Goal: Transaction & Acquisition: Purchase product/service

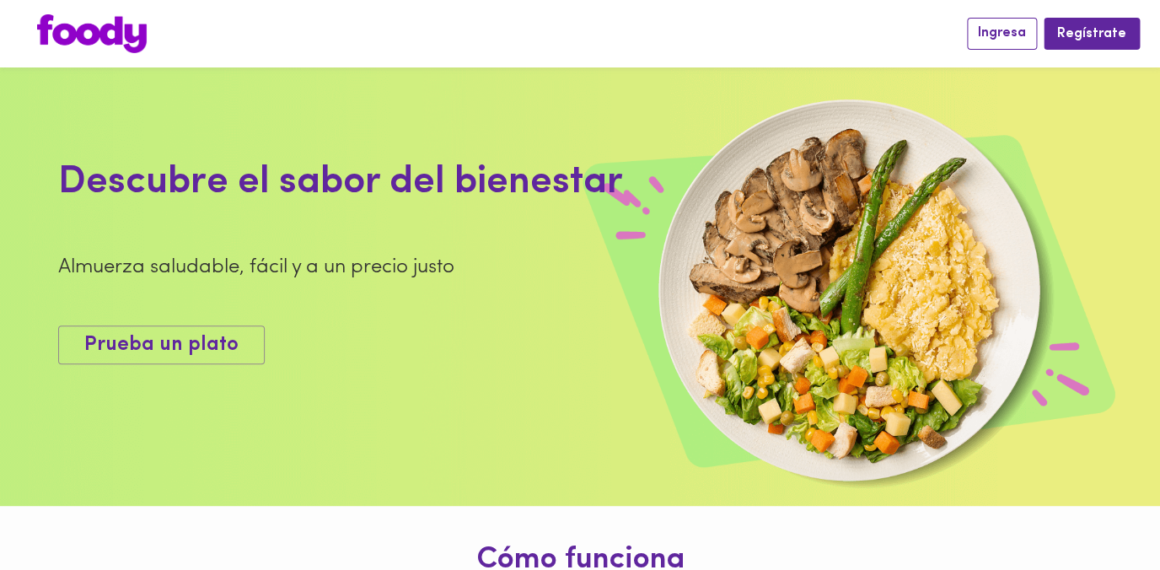
click at [1005, 33] on span "Ingresa" at bounding box center [1002, 33] width 48 height 16
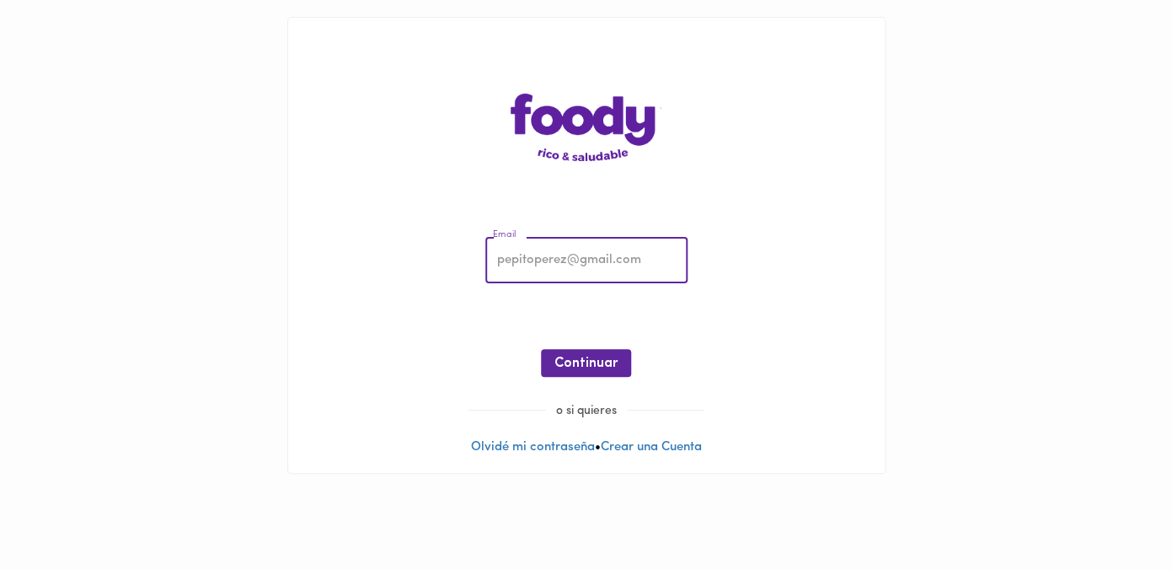
click at [666, 259] on input "email" at bounding box center [587, 261] width 202 height 46
type input "[EMAIL_ADDRESS][DOMAIN_NAME]"
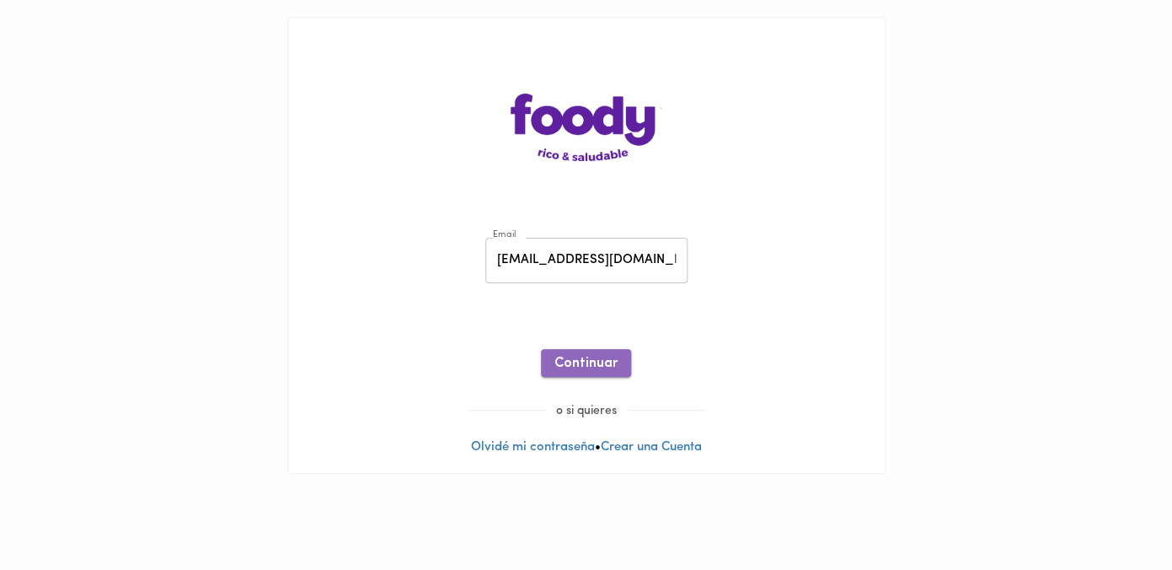
click at [612, 364] on span "Continuar" at bounding box center [586, 364] width 63 height 16
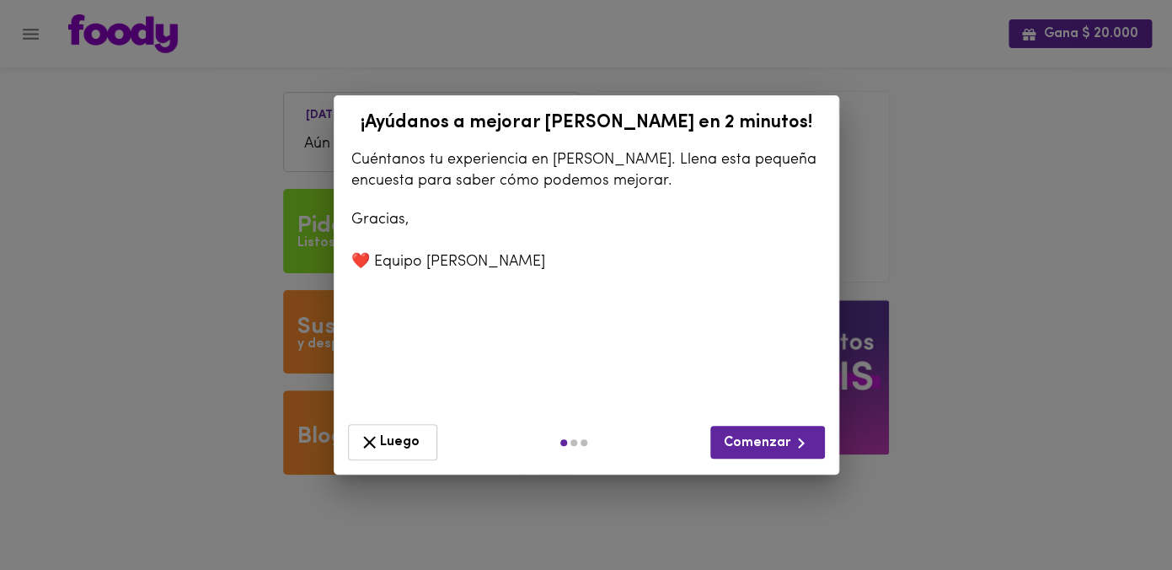
click at [408, 437] on span "Luego" at bounding box center [392, 442] width 67 height 21
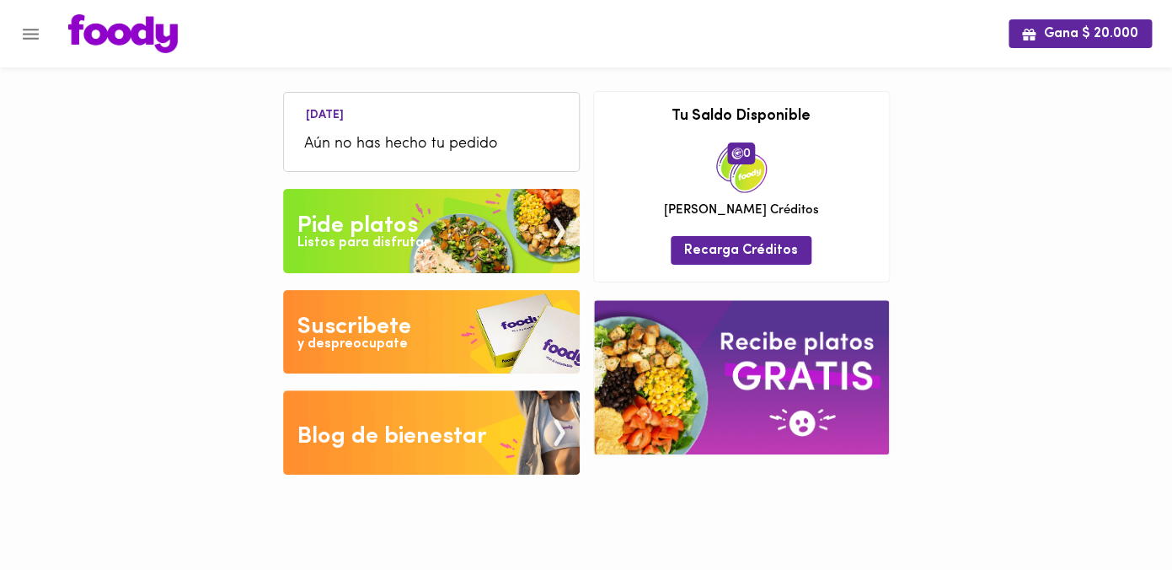
click at [421, 233] on img at bounding box center [431, 231] width 297 height 84
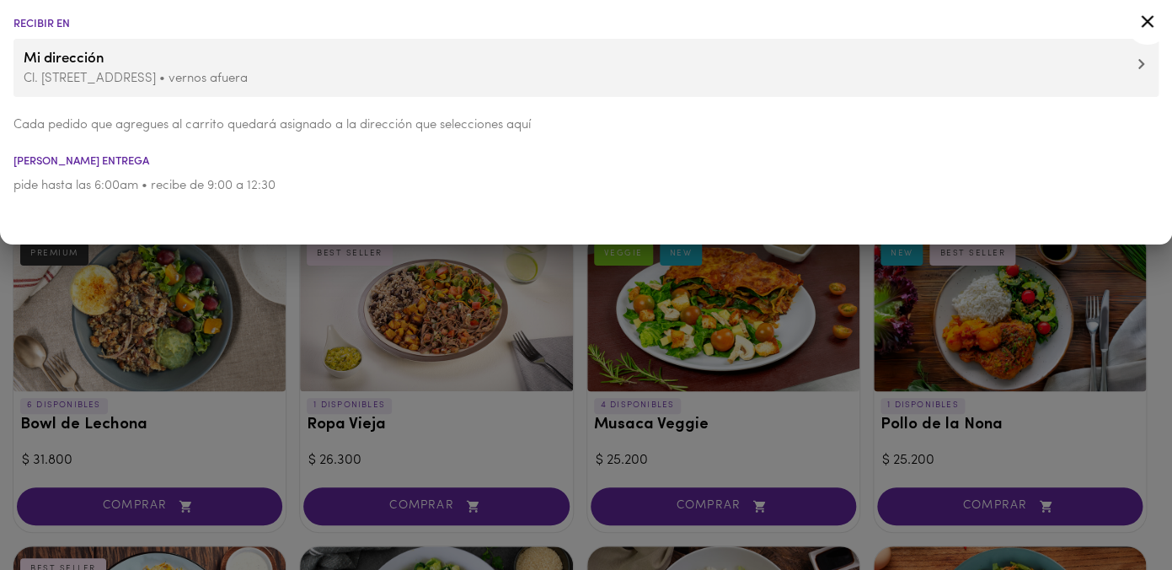
click at [184, 75] on p "Cl. [STREET_ADDRESS] • vernos afuera" at bounding box center [586, 79] width 1125 height 18
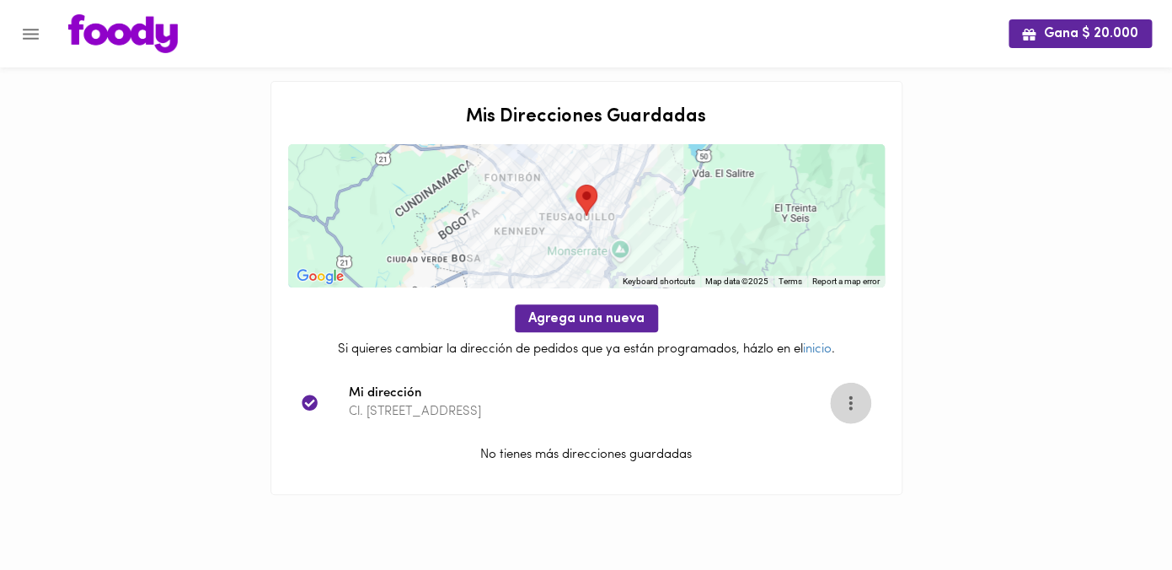
click at [852, 406] on icon "Opciones" at bounding box center [850, 402] width 21 height 21
click at [855, 406] on li "Editar" at bounding box center [860, 403] width 61 height 28
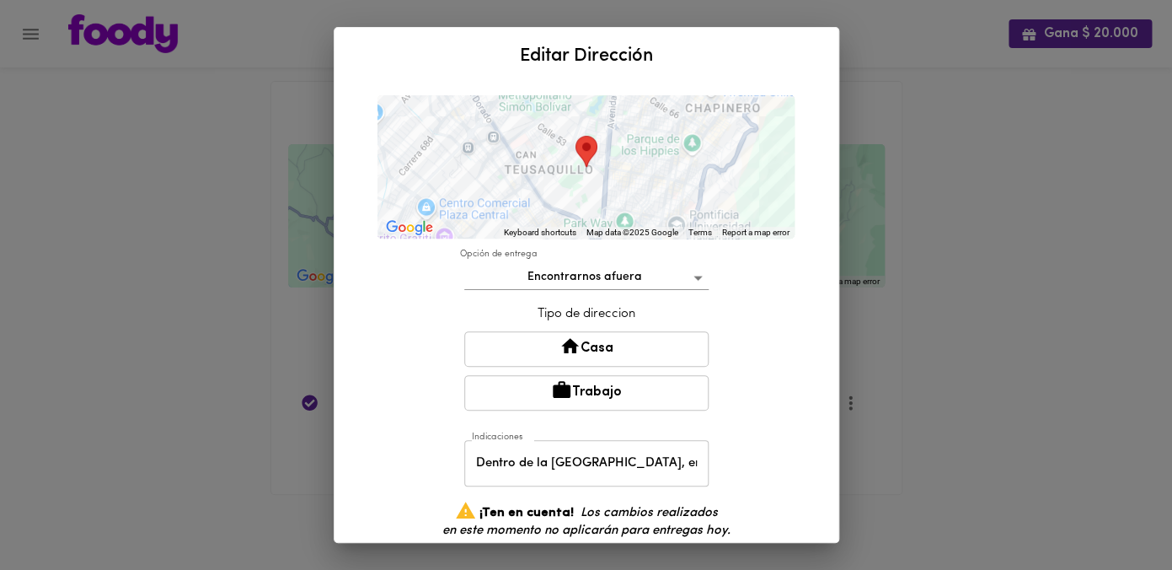
scroll to position [214, 0]
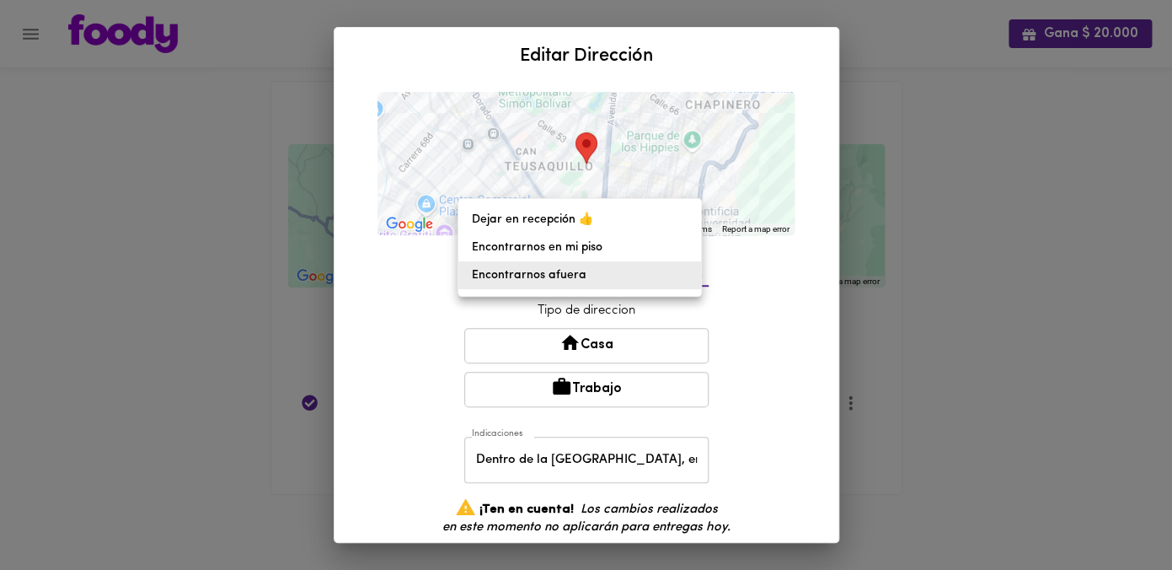
click at [691, 274] on body "Gana $ 20.000 Mis Direcciones Guardadas ← Move left → Move right ↑ Move up ↓ Mo…" at bounding box center [586, 268] width 1172 height 537
click at [756, 288] on div at bounding box center [586, 285] width 1172 height 570
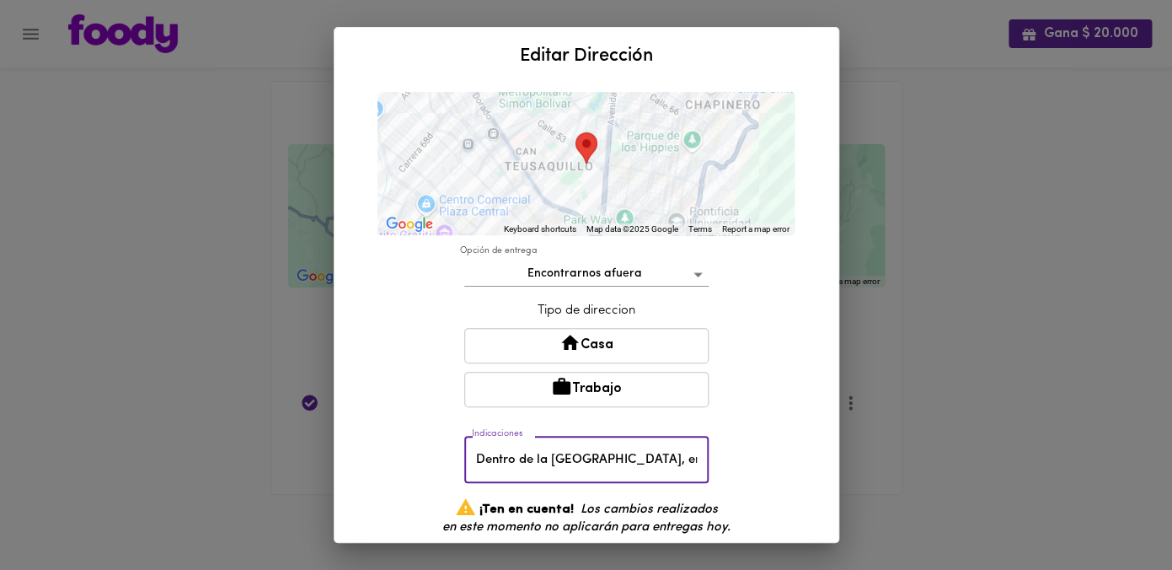
click at [652, 459] on input "Dentro de la [GEOGRAPHIC_DATA], en el Instituto de Ciencias Naturales (Ed. 425)…" at bounding box center [586, 460] width 244 height 46
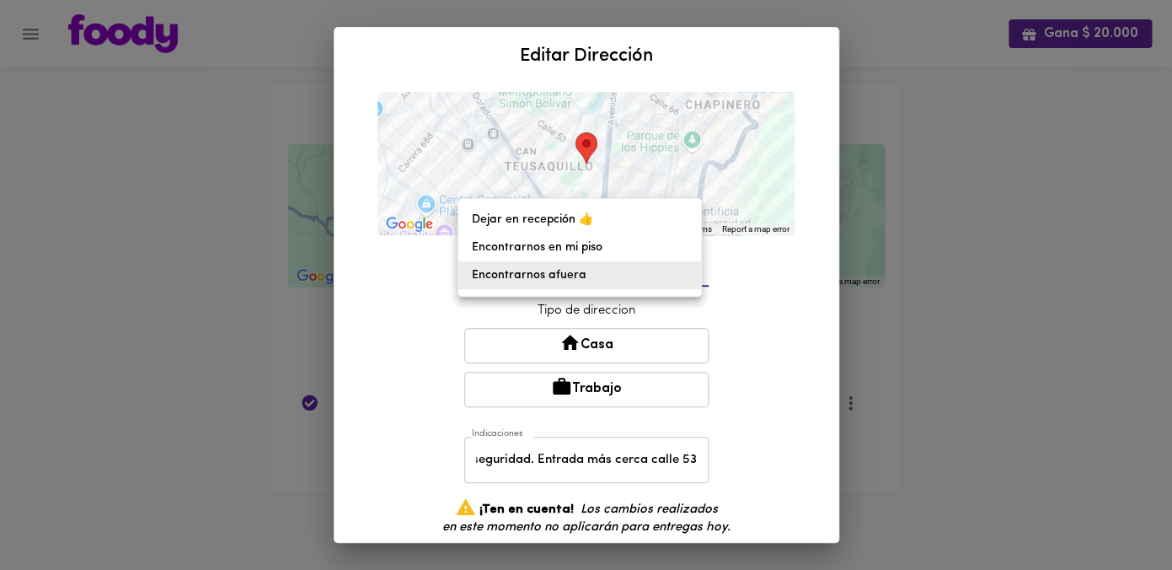
click at [644, 275] on body "Gana $ 20.000 Mis Direcciones Guardadas ← Move left → Move right ↑ Move up ↓ Mo…" at bounding box center [586, 268] width 1172 height 537
click at [622, 223] on li "Dejar en recepción 👍" at bounding box center [580, 220] width 243 height 28
type input "leave-at-reception"
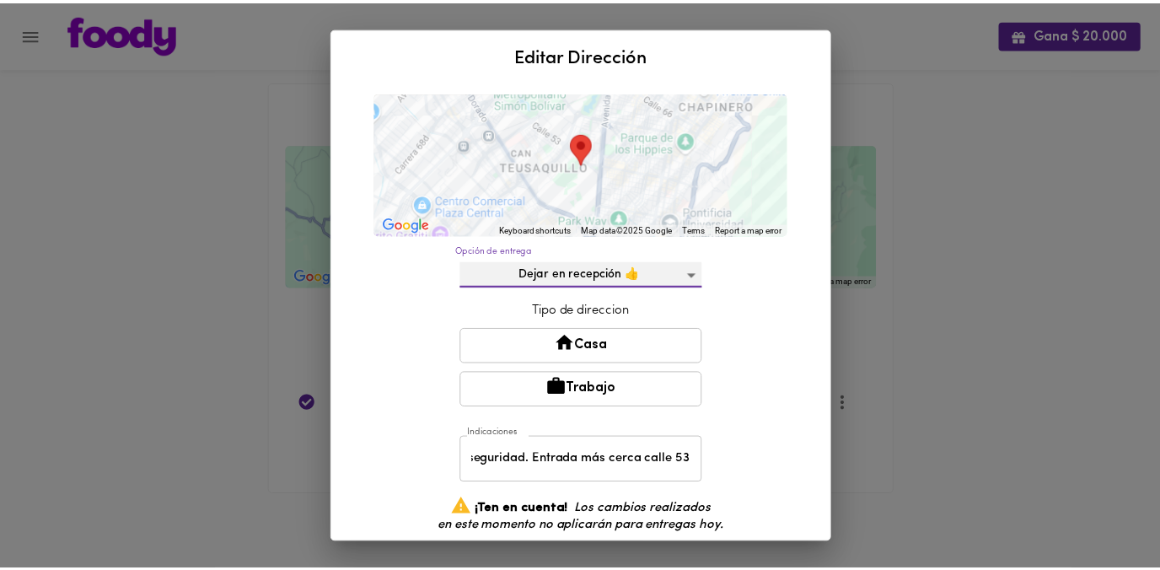
scroll to position [313, 0]
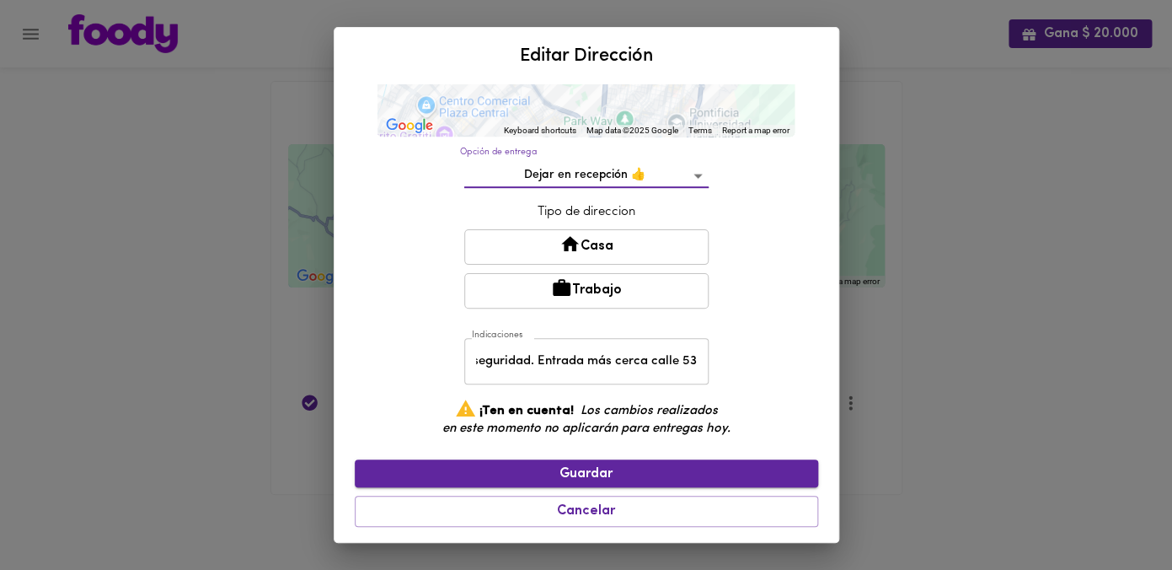
click at [652, 473] on span "Guardar" at bounding box center [586, 474] width 437 height 16
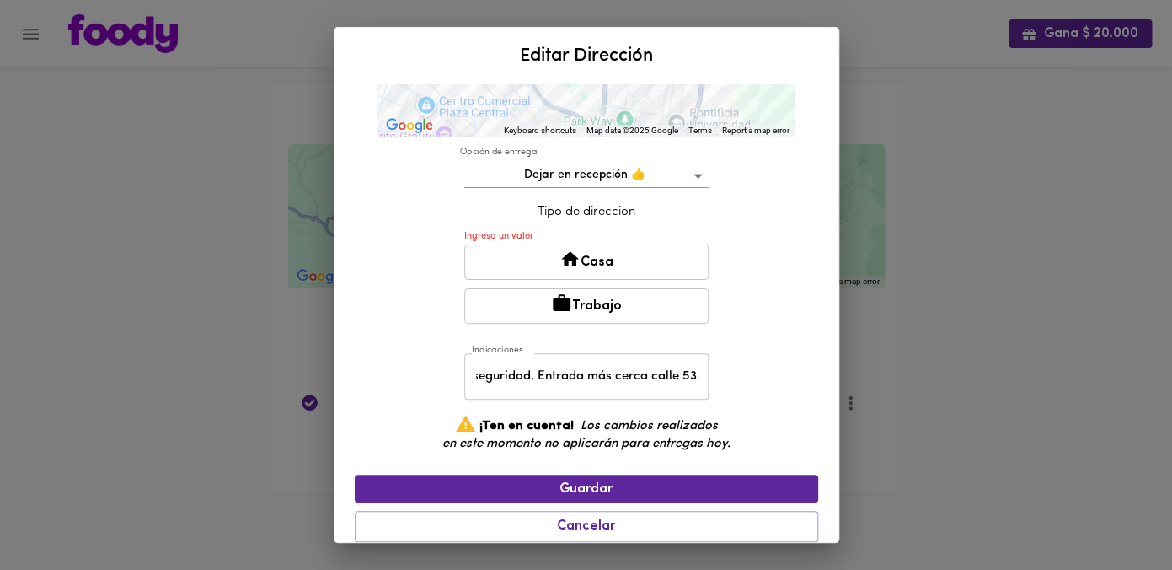
click at [623, 207] on p "Tipo de direccion" at bounding box center [586, 212] width 244 height 18
click at [602, 306] on button "Trabajo" at bounding box center [586, 305] width 244 height 35
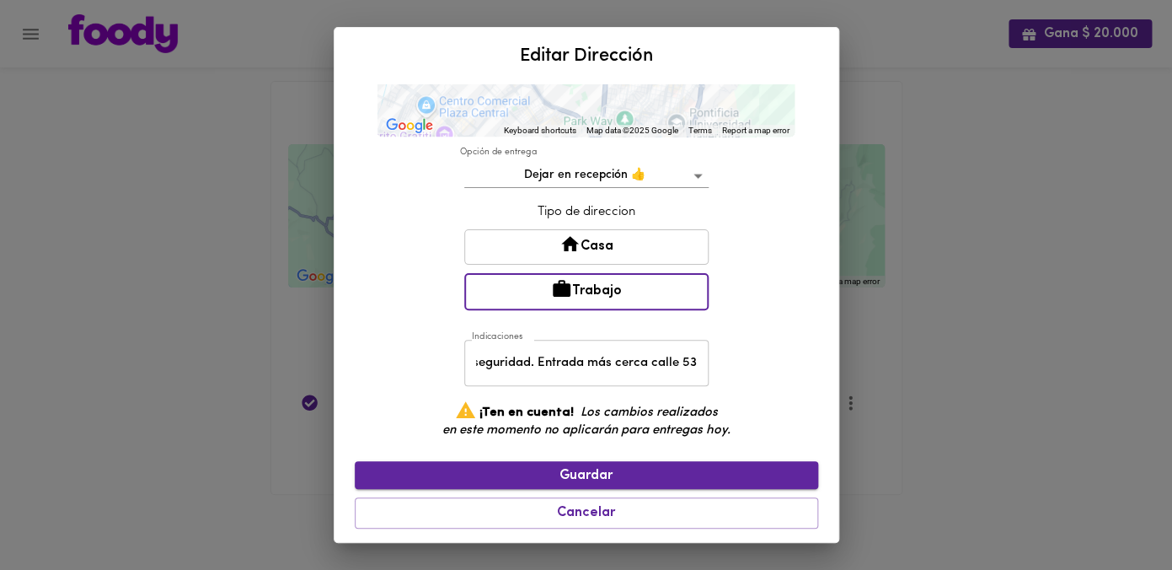
click at [593, 472] on span "Guardar" at bounding box center [586, 476] width 437 height 16
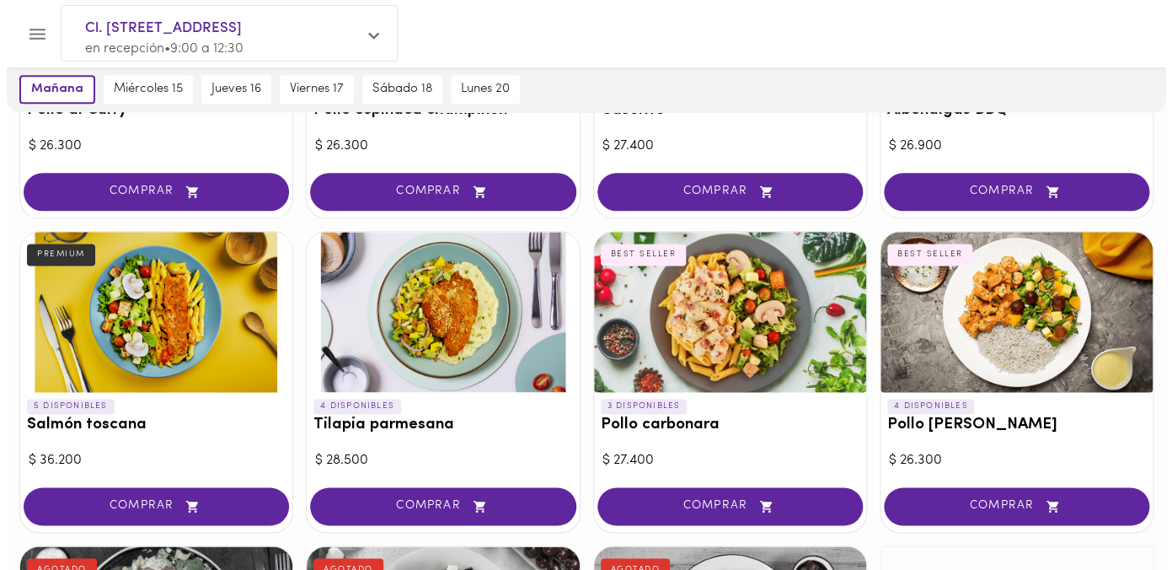
scroll to position [633, 0]
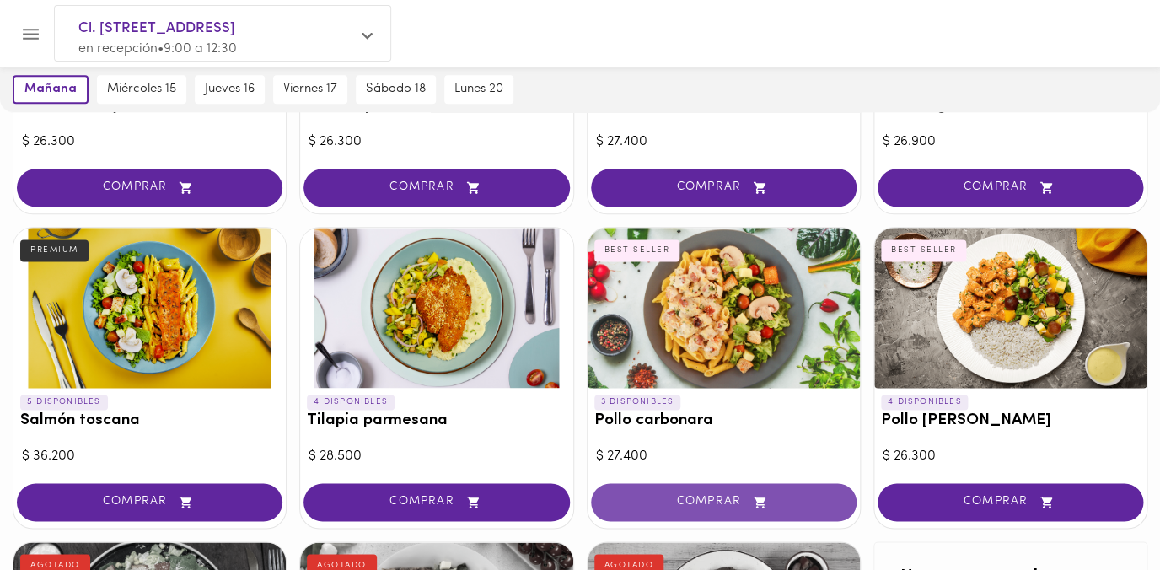
click at [666, 499] on span "COMPRAR" at bounding box center [723, 502] width 223 height 14
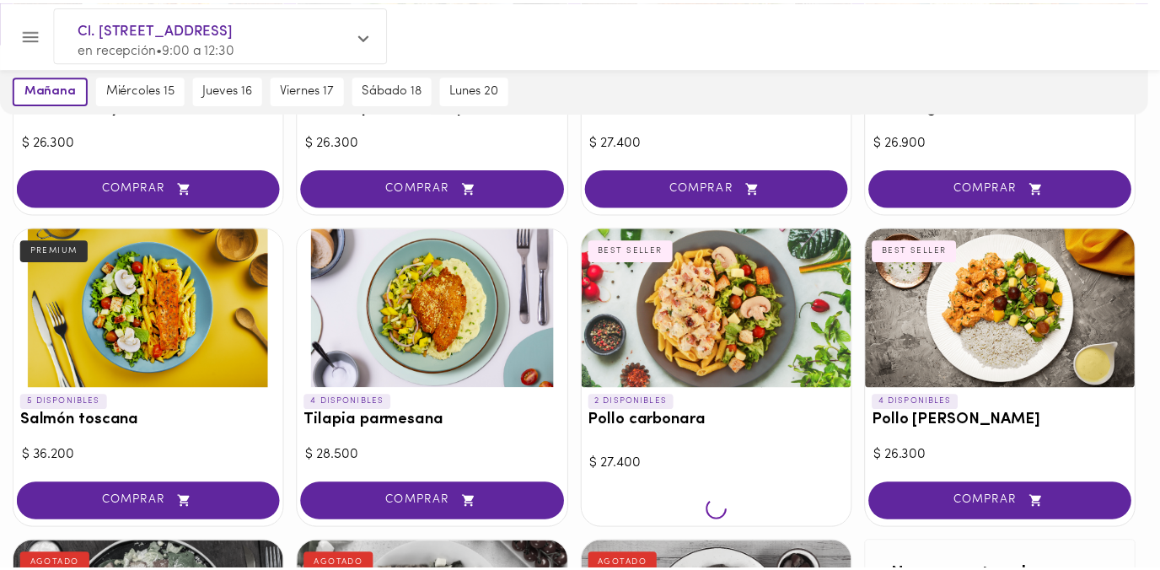
scroll to position [634, 0]
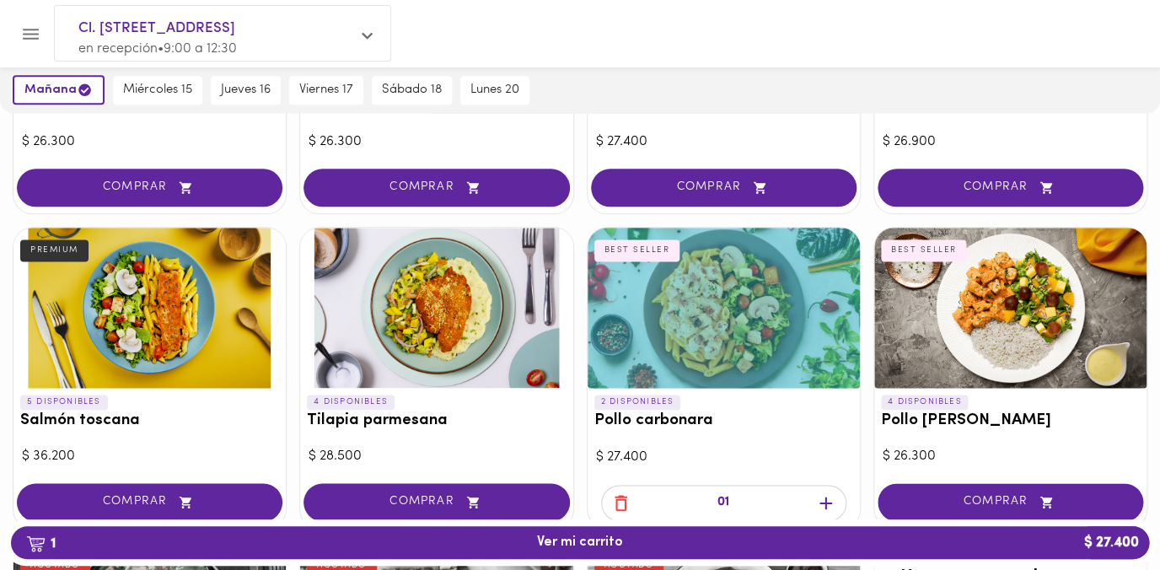
click at [827, 497] on icon "button" at bounding box center [825, 502] width 21 height 21
click at [158, 87] on span "miércoles 15" at bounding box center [157, 90] width 69 height 15
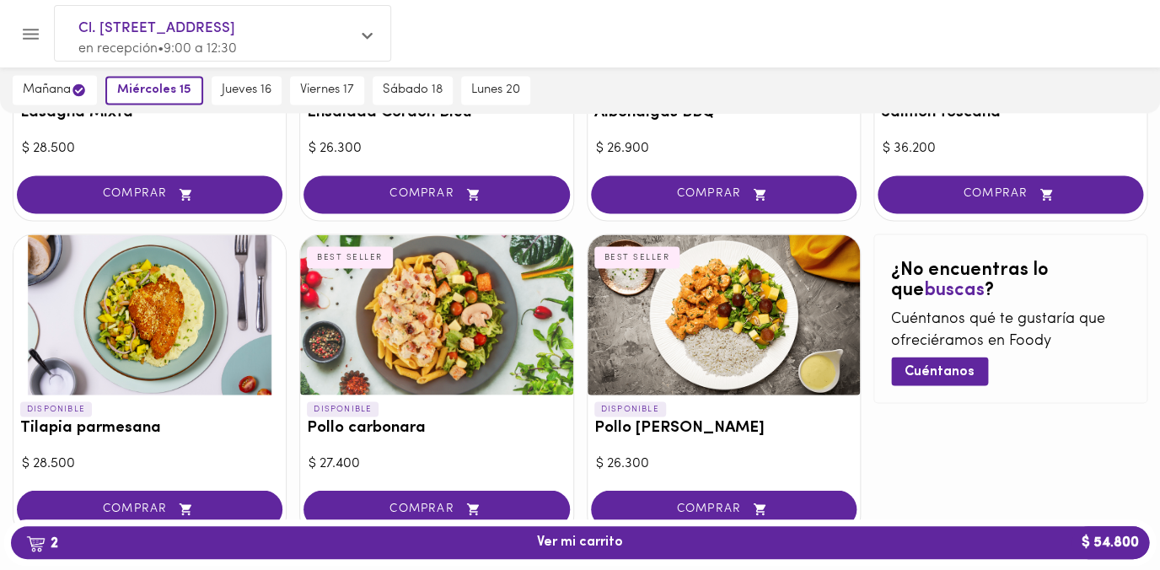
scroll to position [1004, 0]
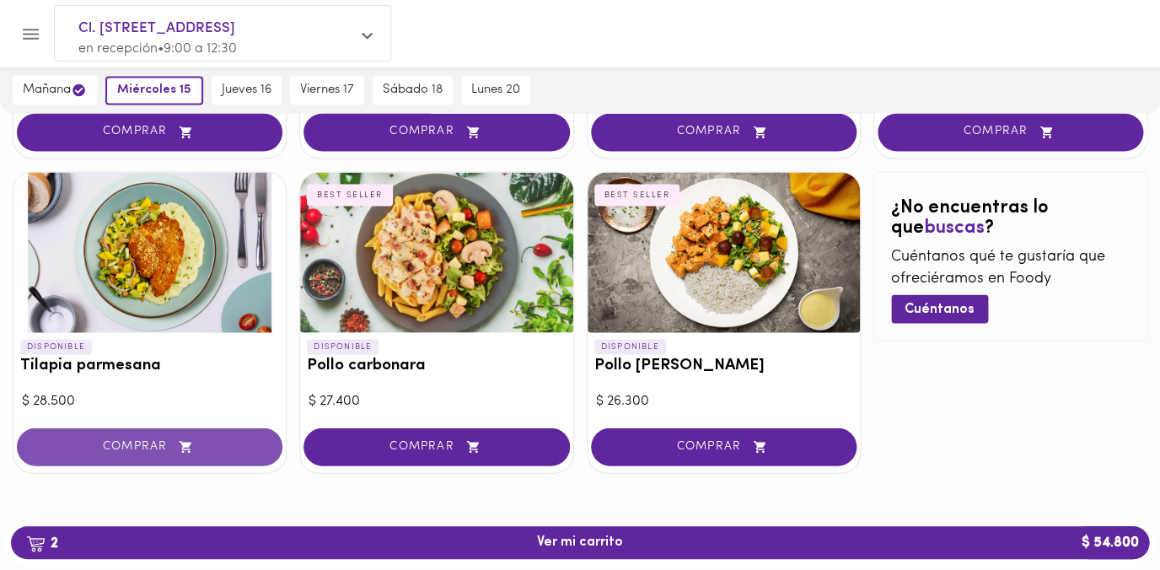
click at [175, 443] on span "COMPRAR" at bounding box center [149, 446] width 223 height 14
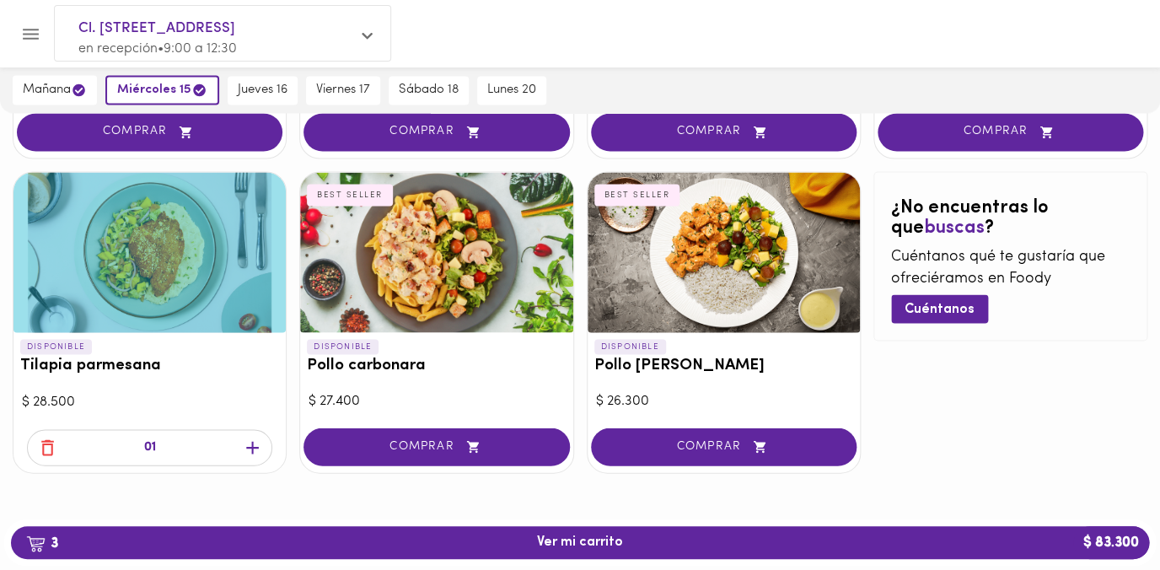
click at [253, 449] on icon "button" at bounding box center [252, 447] width 21 height 21
click at [269, 84] on span "jueves 16" at bounding box center [263, 90] width 50 height 15
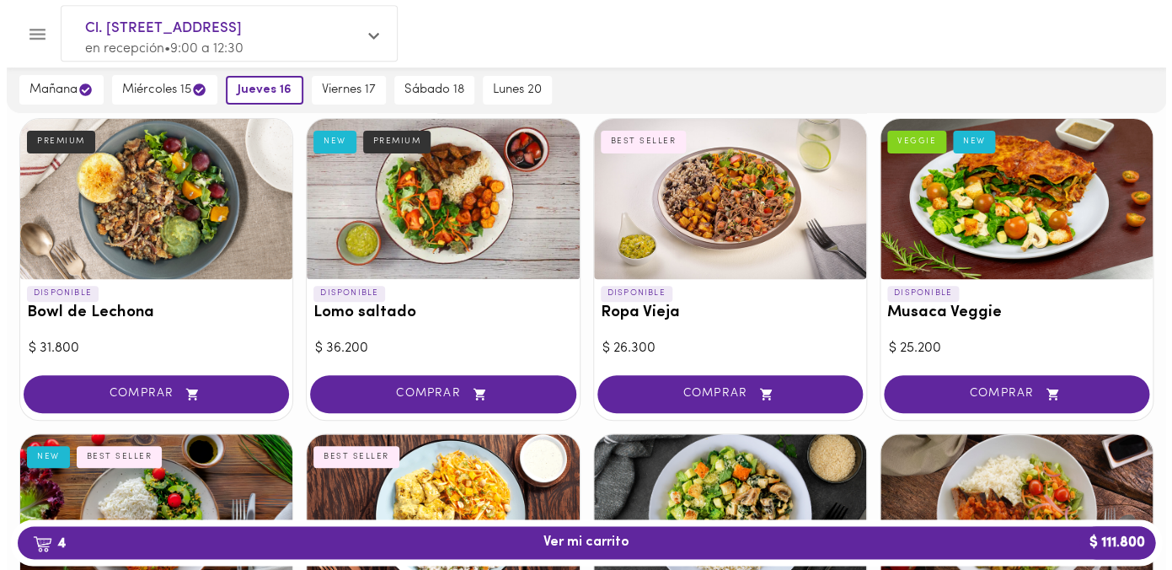
scroll to position [118, 0]
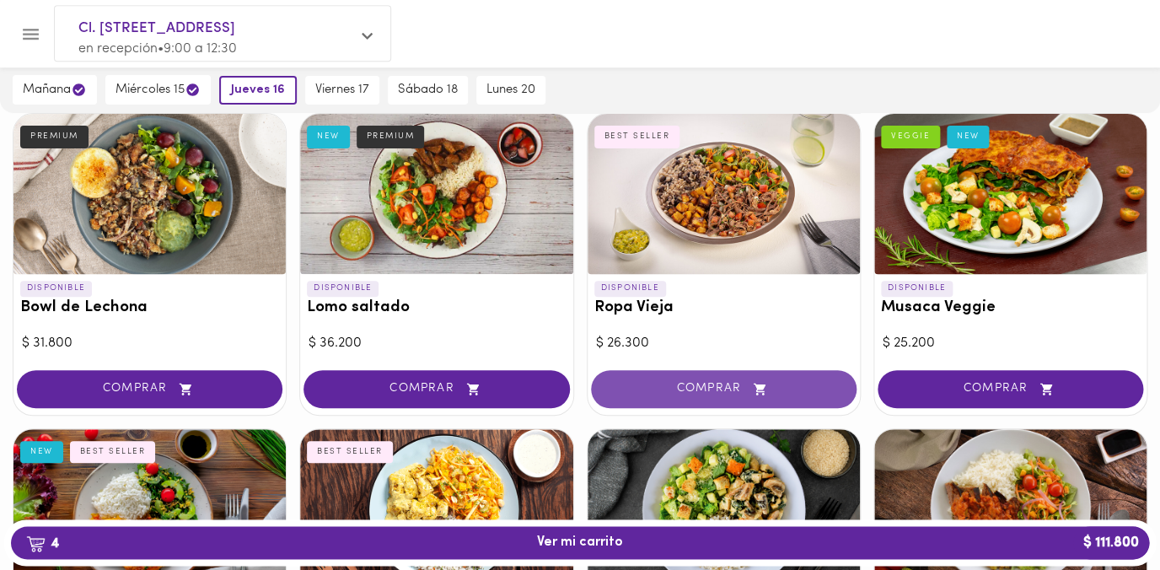
click at [720, 393] on span "COMPRAR" at bounding box center [723, 389] width 223 height 14
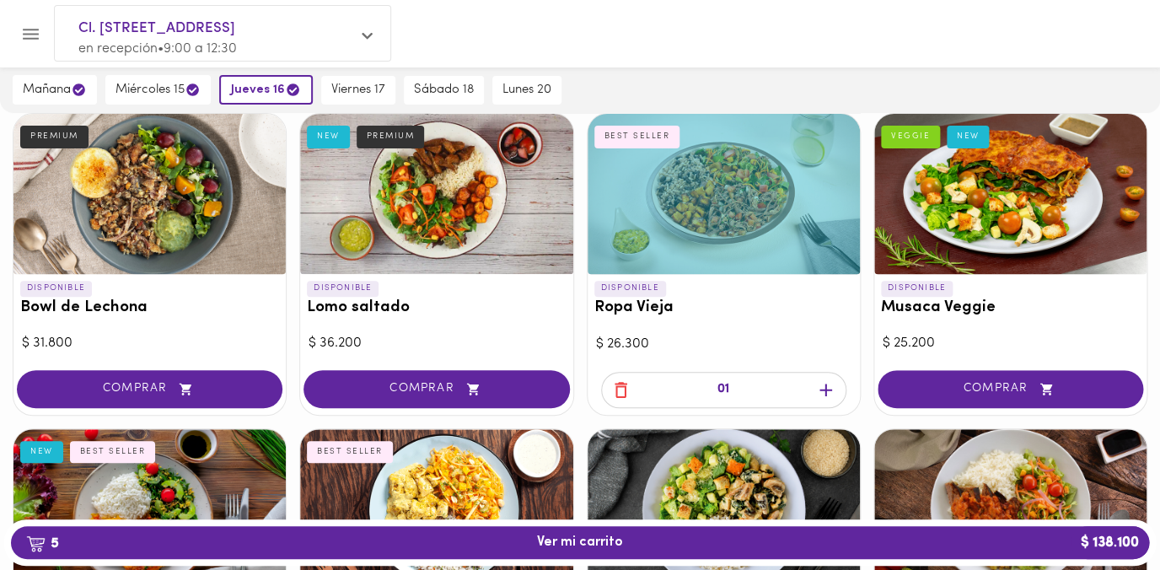
click at [829, 394] on icon "button" at bounding box center [825, 389] width 21 height 21
click at [604, 537] on span "6 Ver mi carrito $ 164.400" at bounding box center [580, 542] width 86 height 16
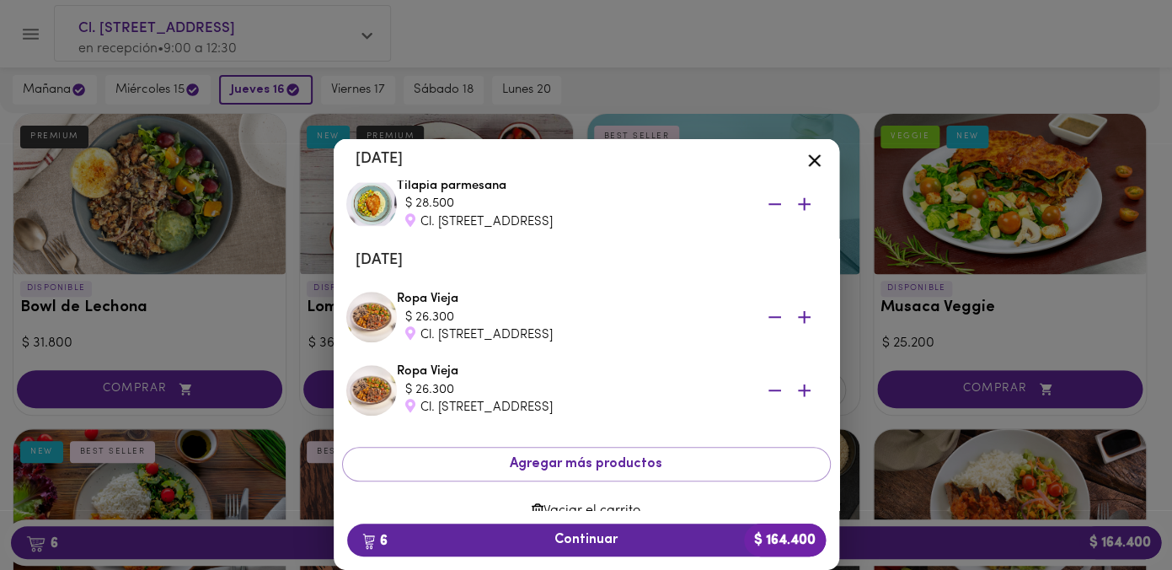
scroll to position [357, 0]
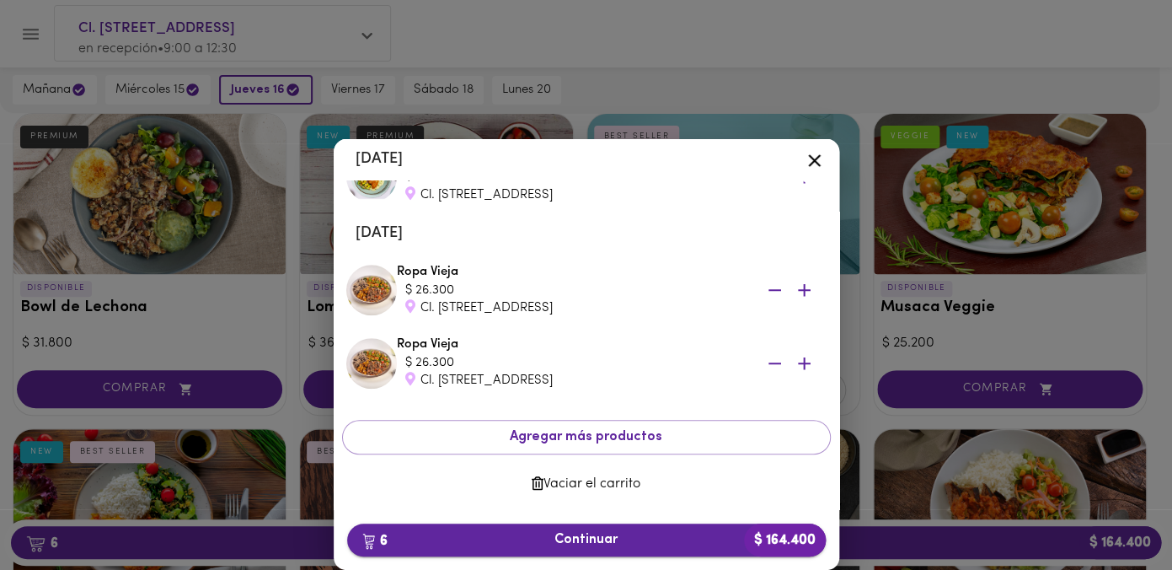
click at [575, 537] on span "6 Continuar $ 164.400" at bounding box center [587, 540] width 452 height 16
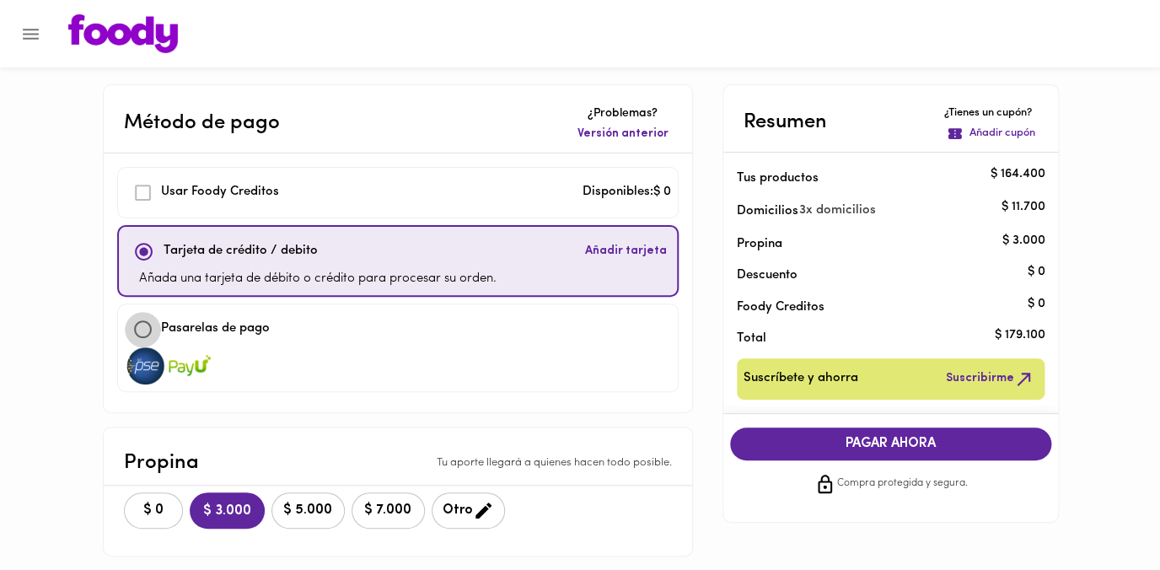
click at [144, 332] on input "checkbox" at bounding box center [143, 329] width 36 height 36
checkbox input "true"
checkbox input "false"
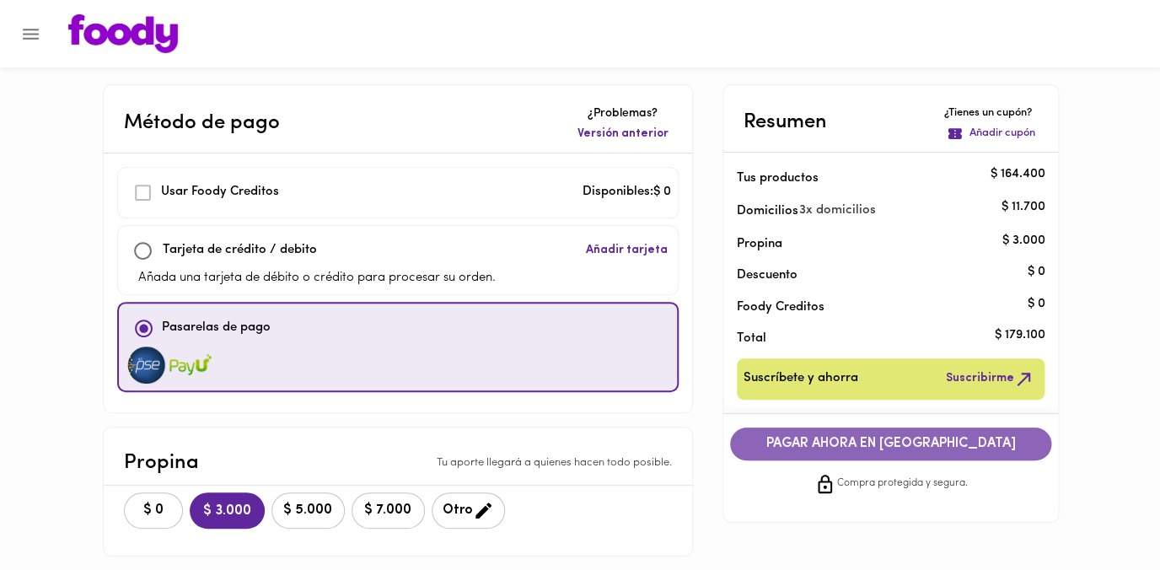
click at [791, 453] on button "PAGAR AHORA EN [GEOGRAPHIC_DATA]" at bounding box center [891, 443] width 322 height 33
